Goal: Task Accomplishment & Management: Manage account settings

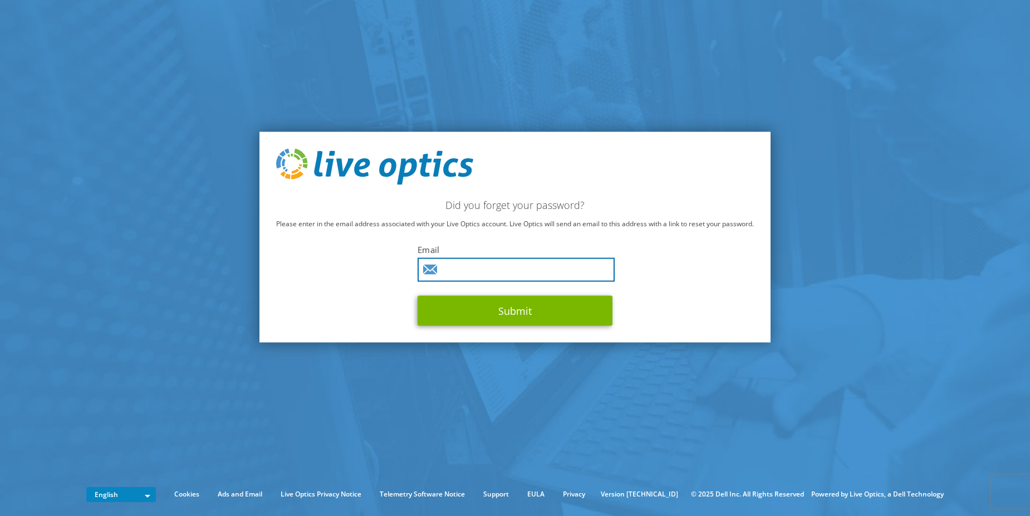
click at [461, 271] on input "text" at bounding box center [516, 270] width 197 height 24
type input "mike.graser@gmail.com"
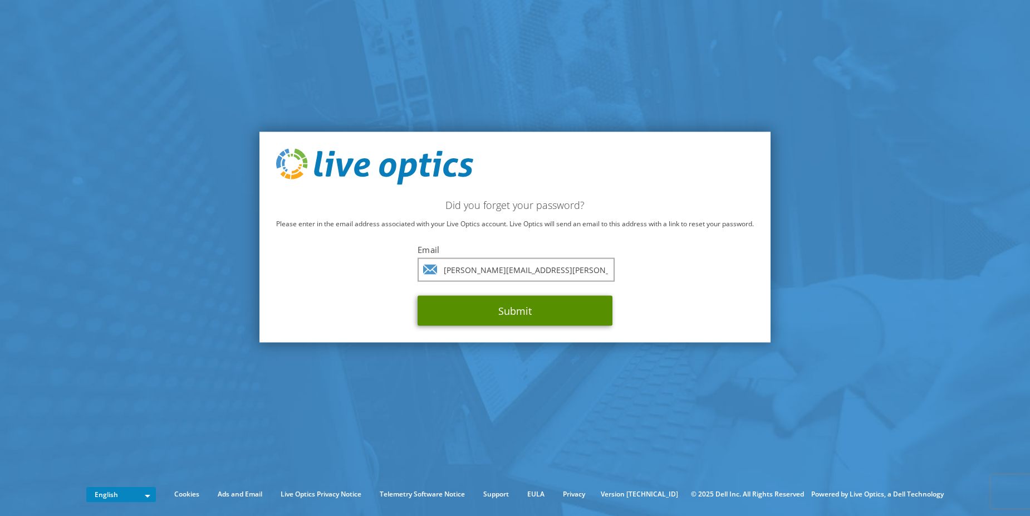
click at [509, 311] on button "Submit" at bounding box center [515, 311] width 195 height 30
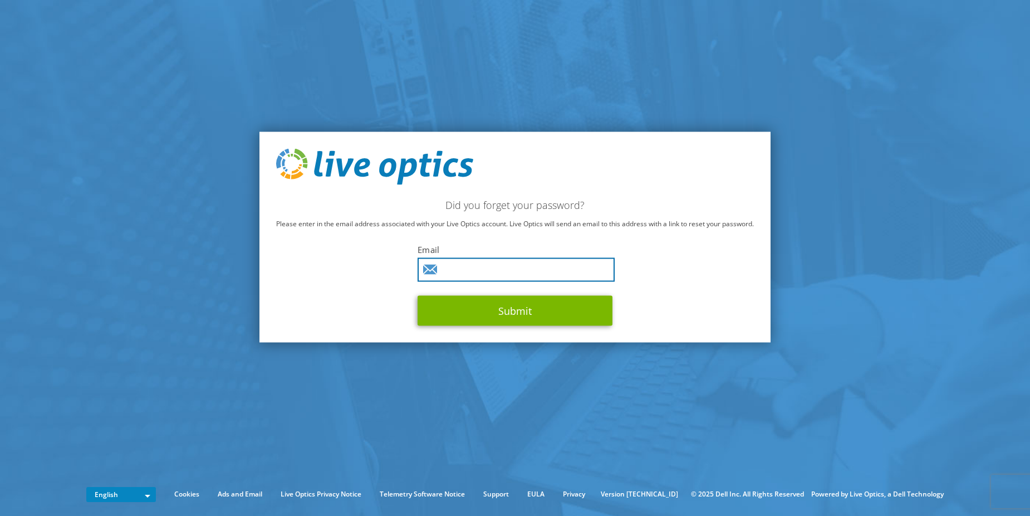
click at [472, 268] on input "text" at bounding box center [516, 270] width 197 height 24
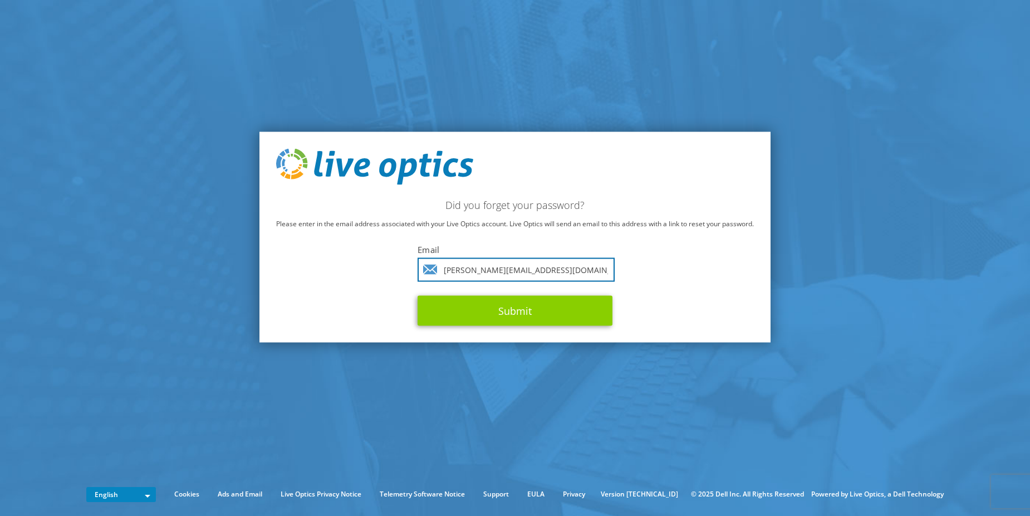
type input "michael@stewartandjasper.com"
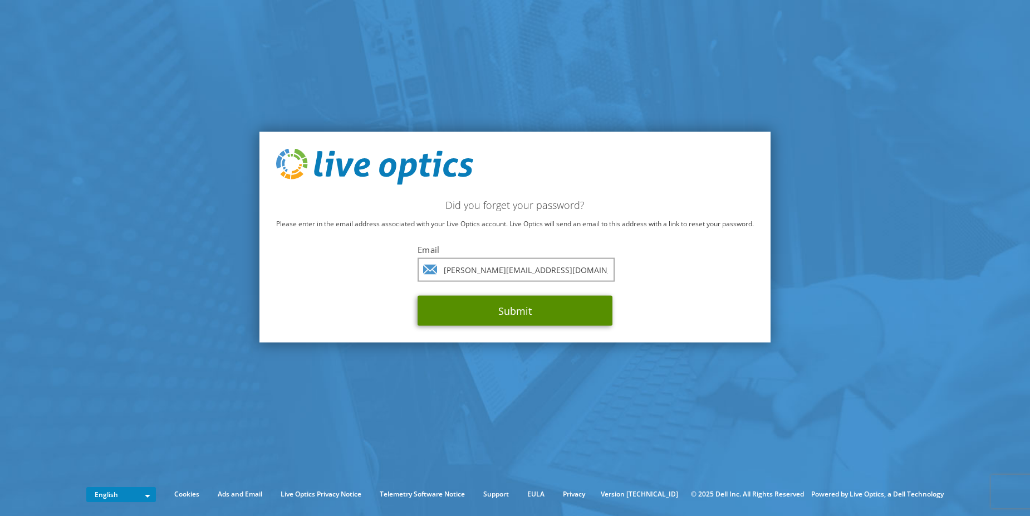
click at [516, 318] on button "Submit" at bounding box center [515, 311] width 195 height 30
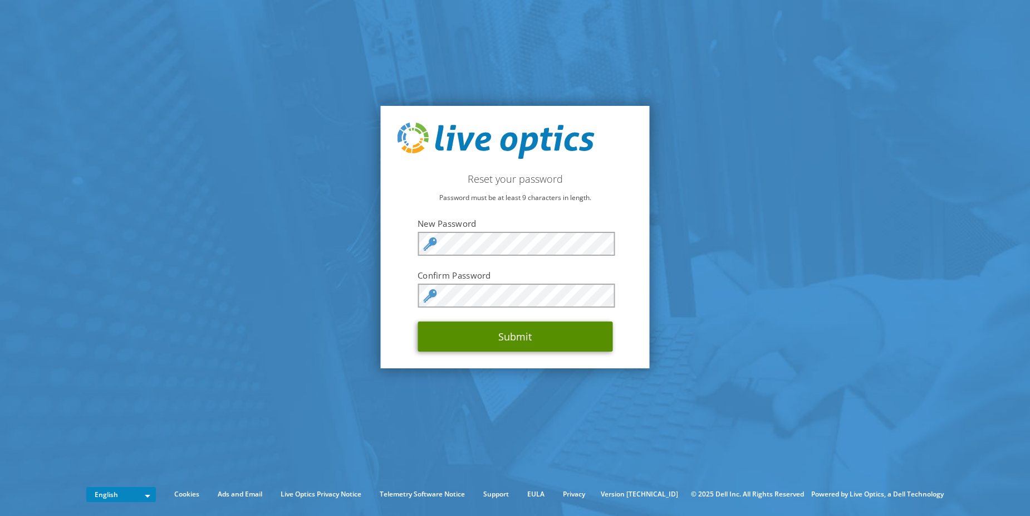
click at [558, 331] on button "Submit" at bounding box center [515, 336] width 195 height 30
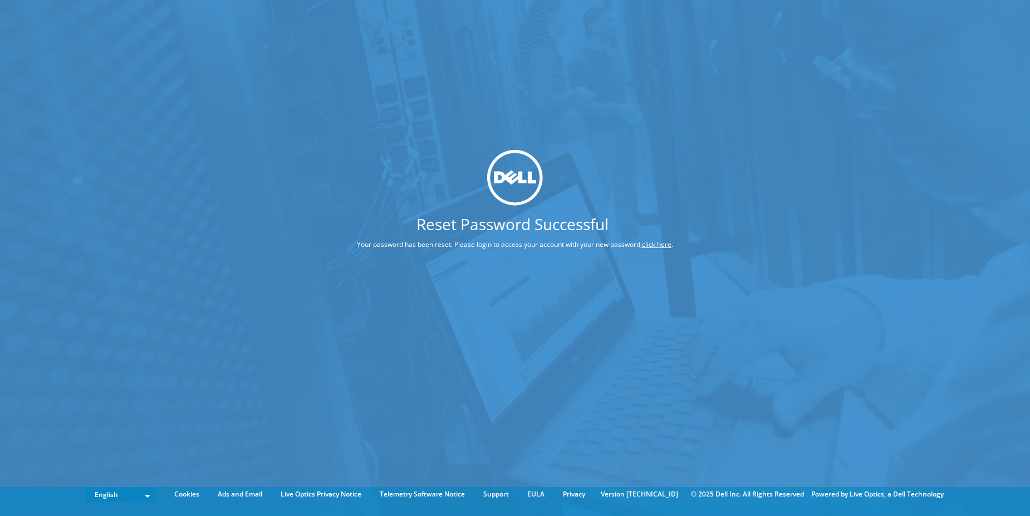
click at [659, 242] on link "click here" at bounding box center [657, 243] width 30 height 9
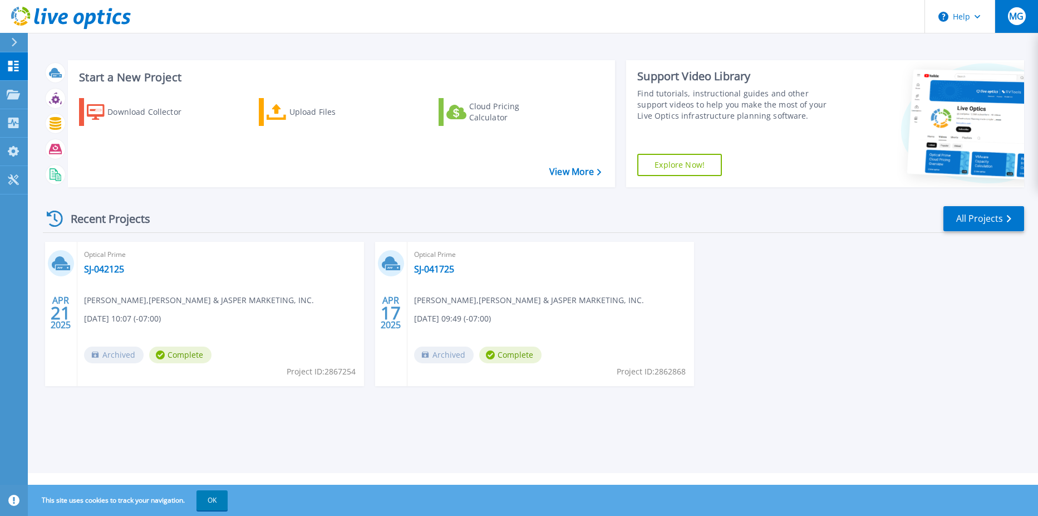
click at [1022, 23] on div "MG" at bounding box center [1017, 16] width 18 height 18
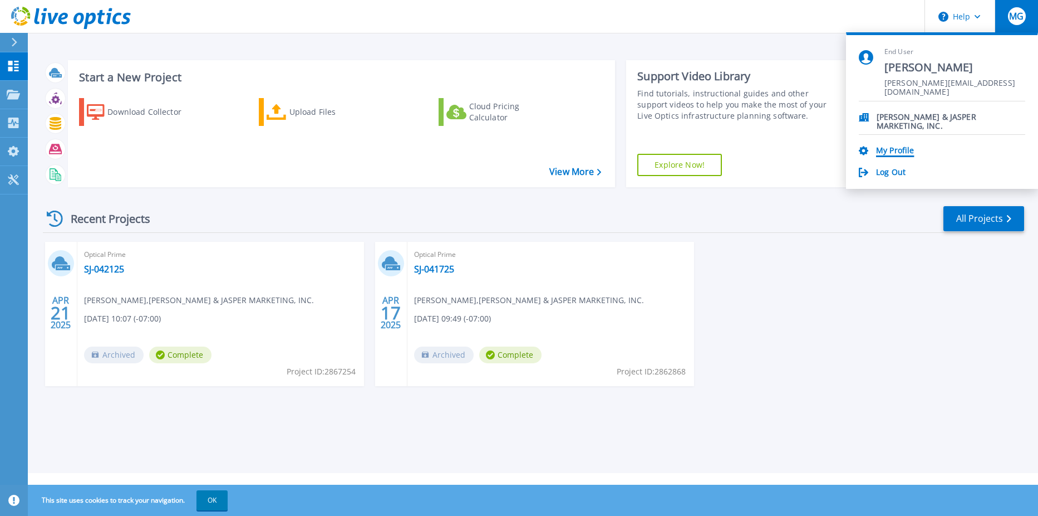
click at [900, 151] on link "My Profile" at bounding box center [895, 151] width 38 height 11
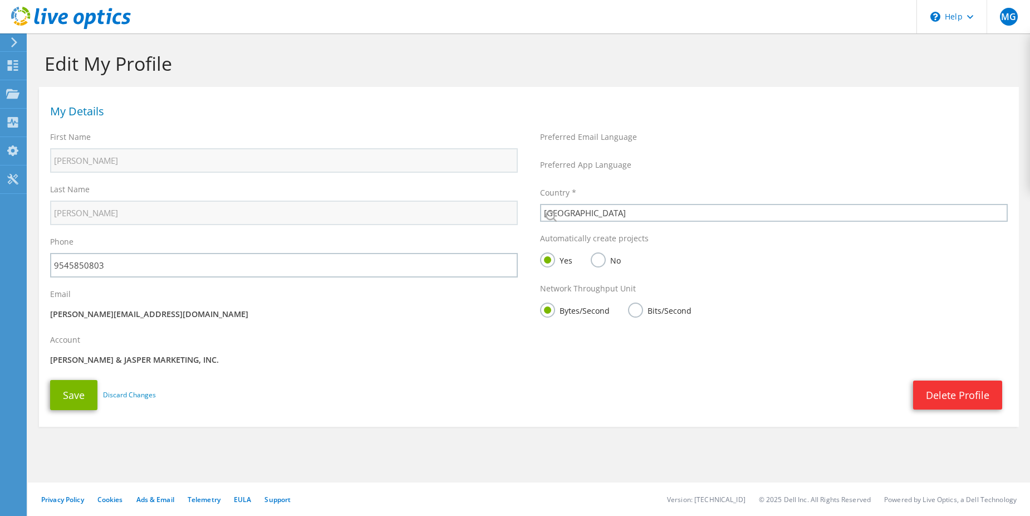
select select "224"
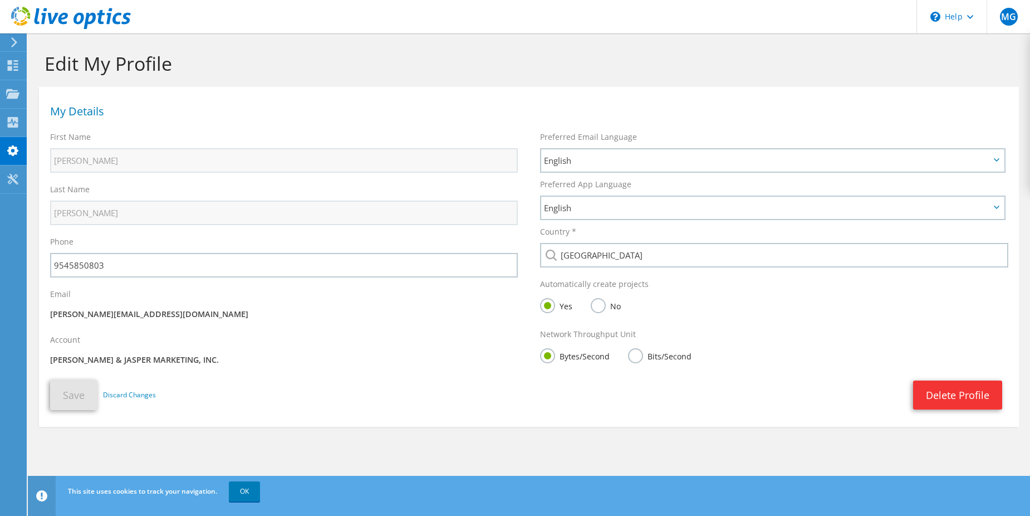
click at [15, 43] on use at bounding box center [14, 42] width 6 height 10
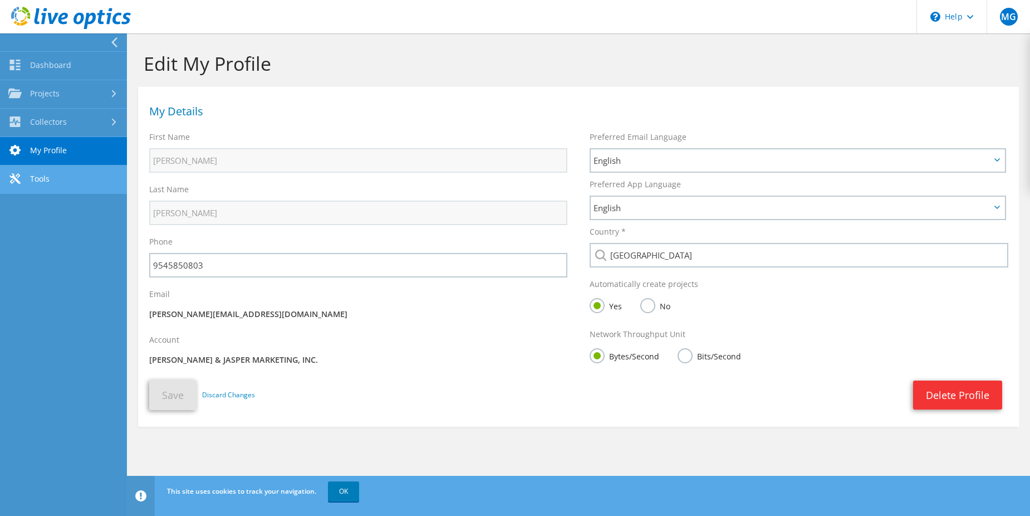
click at [54, 181] on link "Tools" at bounding box center [63, 179] width 127 height 28
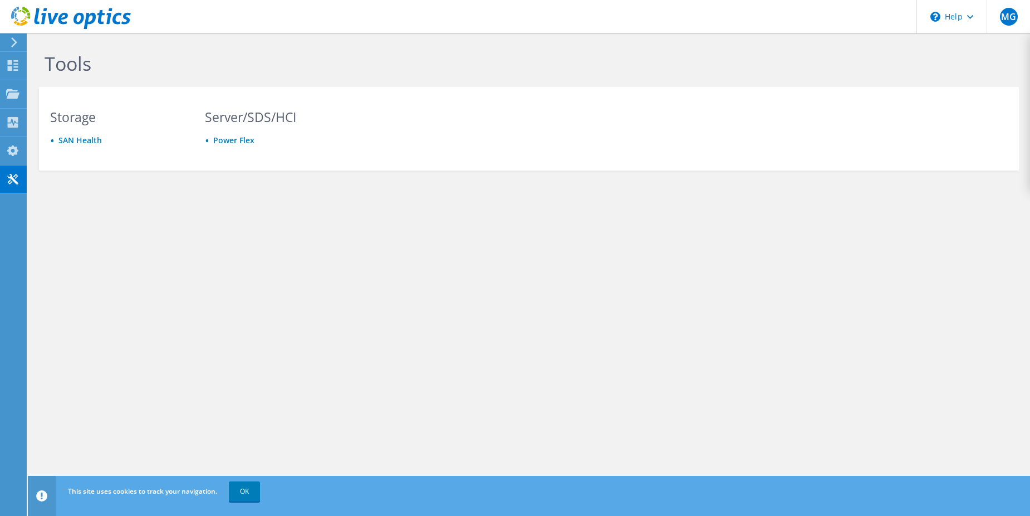
click at [14, 40] on icon at bounding box center [14, 42] width 8 height 10
